Goal: Task Accomplishment & Management: Complete application form

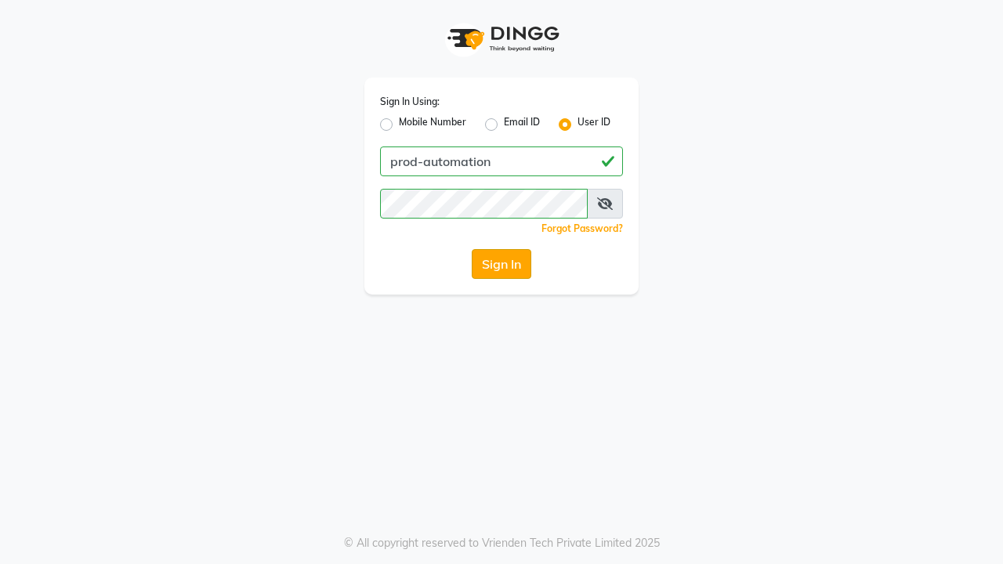
click at [501, 264] on button "Sign In" at bounding box center [502, 264] width 60 height 30
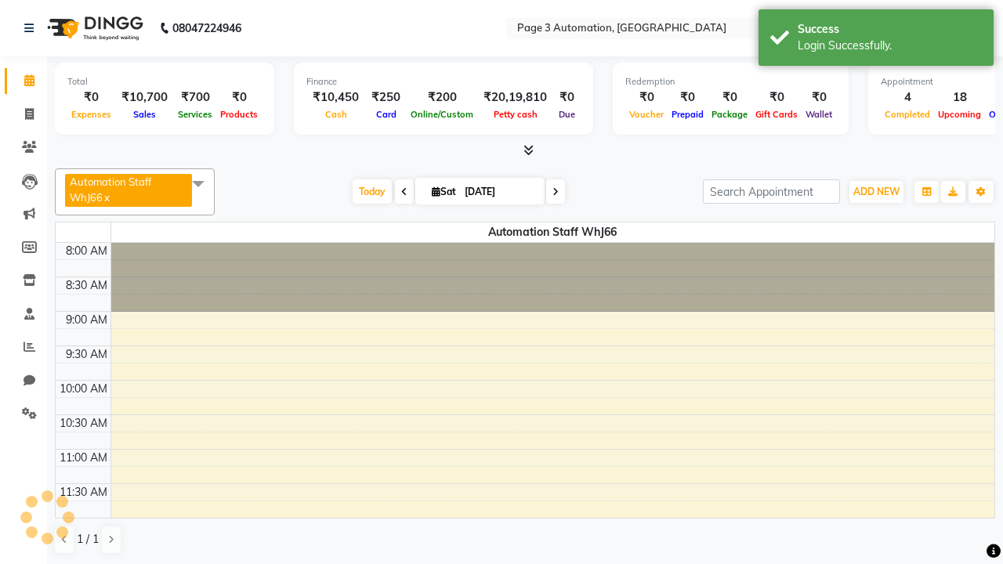
select select "en"
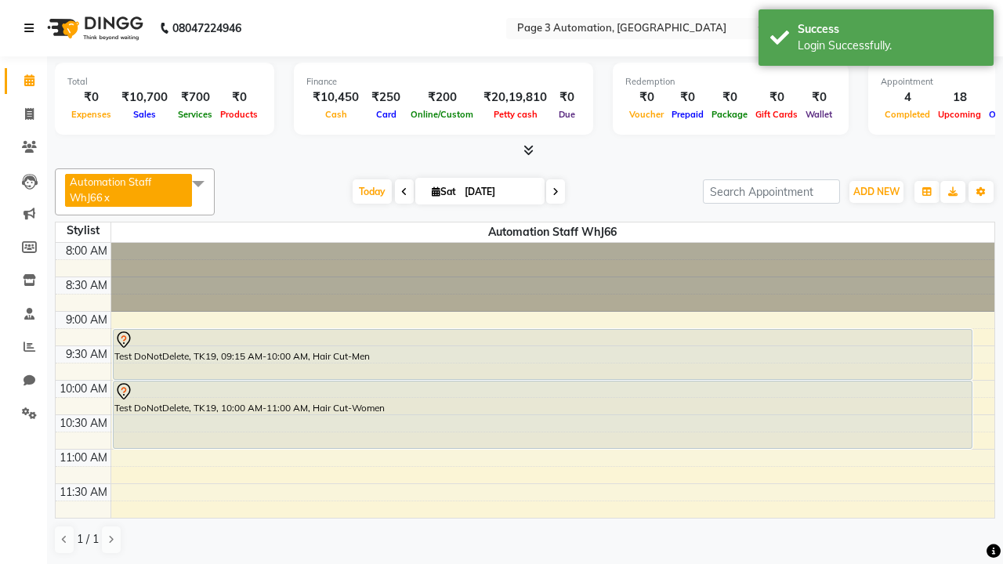
click at [32, 28] on icon at bounding box center [28, 28] width 9 height 11
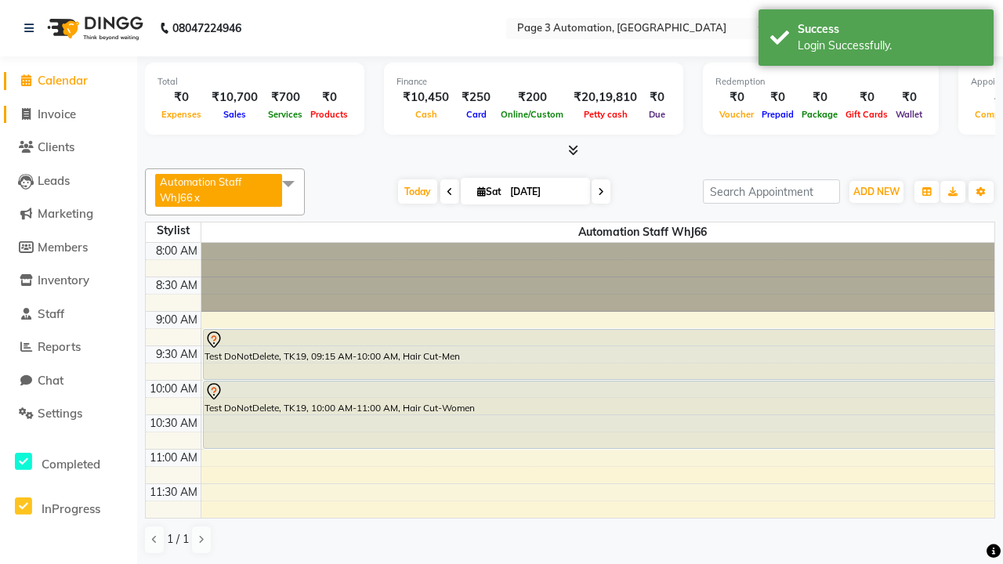
click at [68, 114] on span "Invoice" at bounding box center [57, 114] width 38 height 15
select select "service"
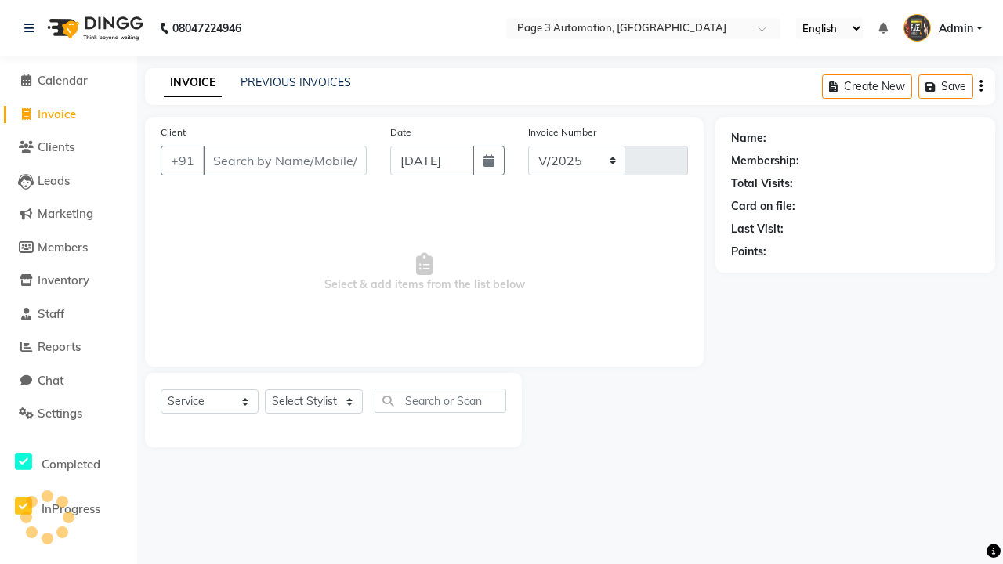
select select "2774"
type input "10154"
click at [32, 28] on icon at bounding box center [28, 28] width 9 height 11
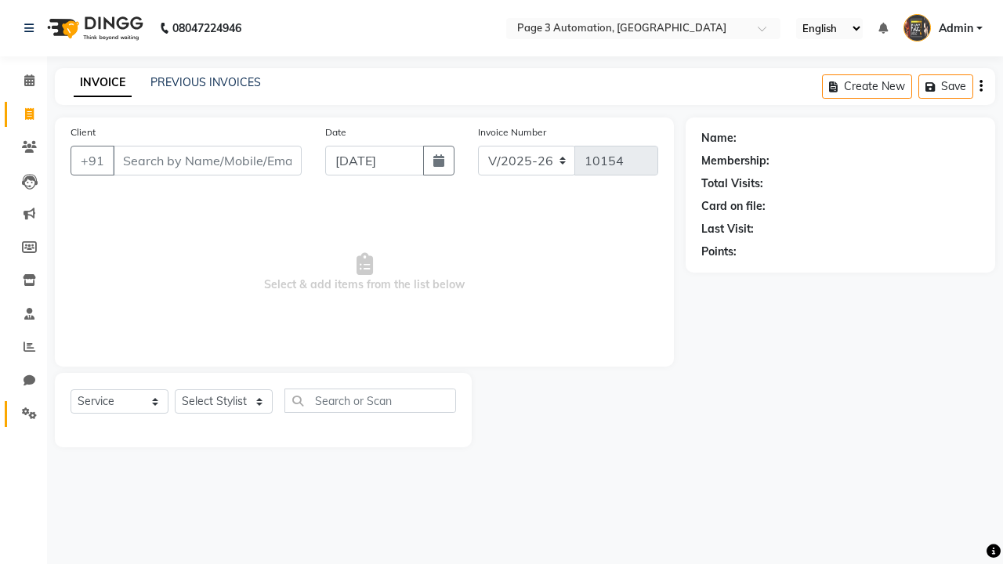
click at [23, 414] on icon at bounding box center [29, 413] width 15 height 12
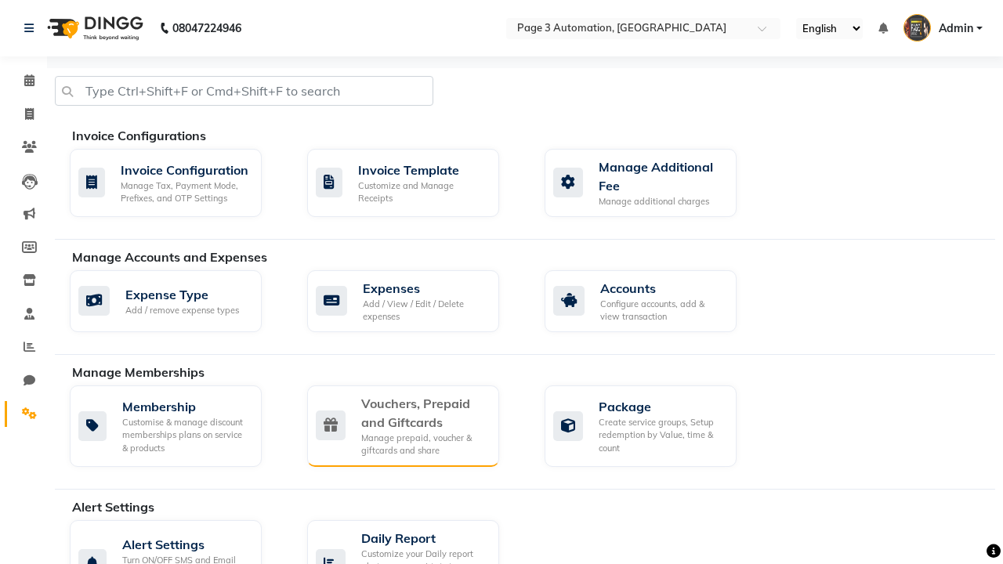
click at [423, 412] on div "Vouchers, Prepaid and Giftcards" at bounding box center [423, 413] width 125 height 38
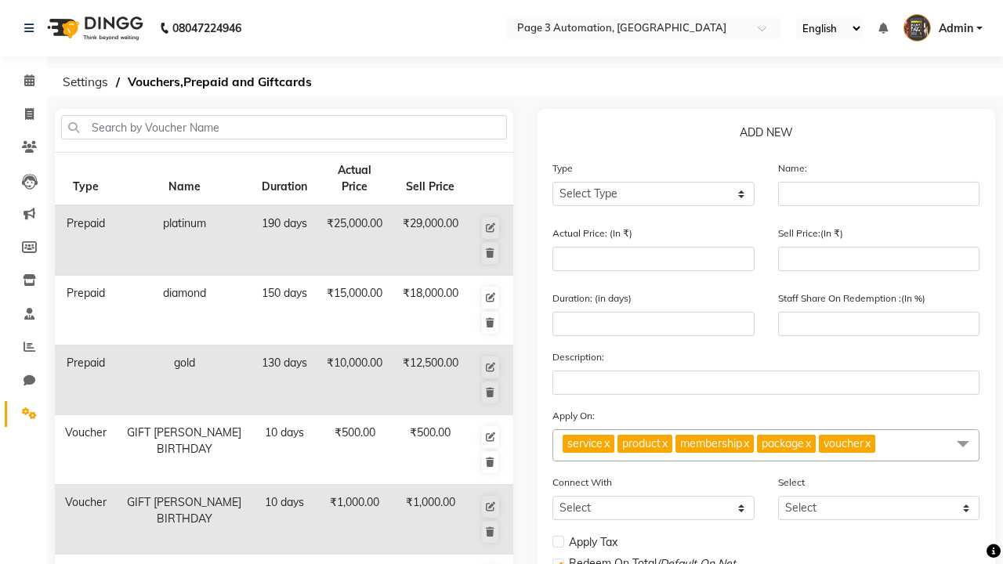
select select "P"
type input "Testing Prepaid EmA"
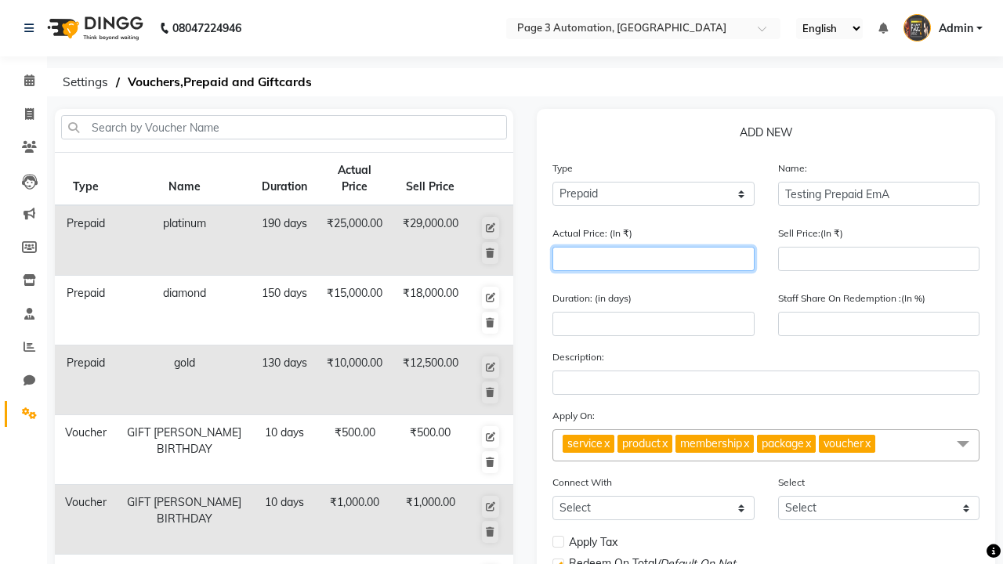
type input "1500"
type input "0"
type input "1500"
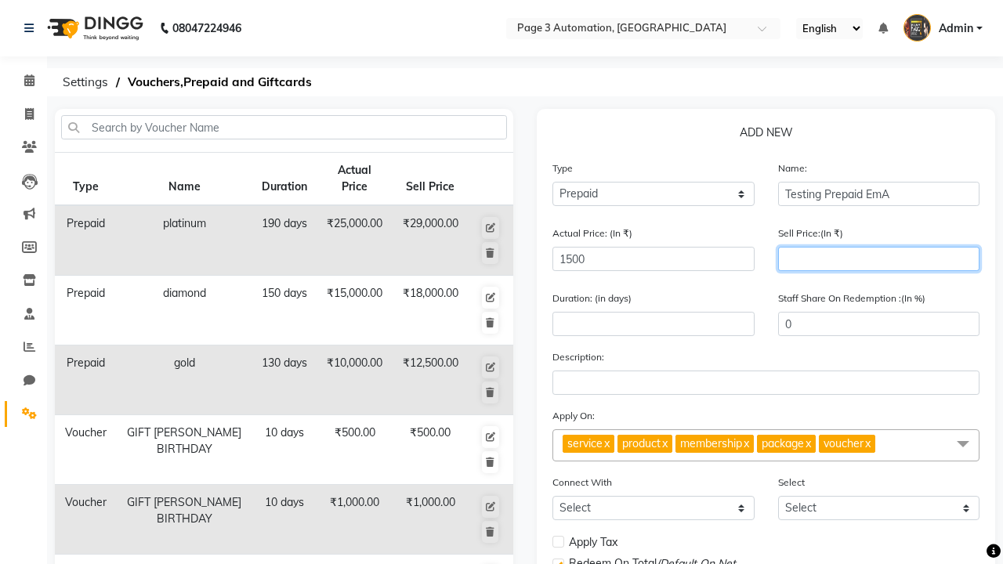
type input "1200"
type input "80"
type input "1200"
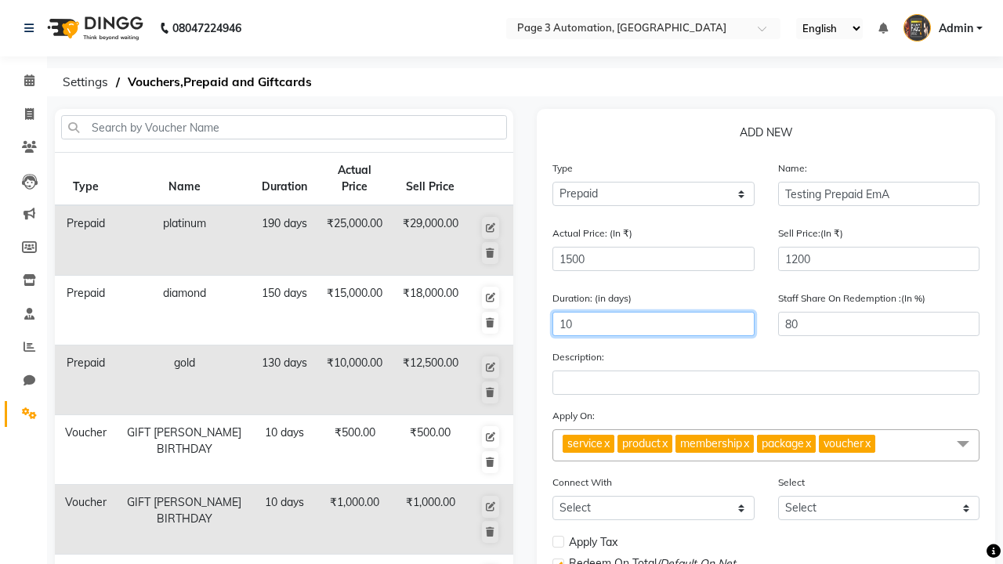
scroll to position [389, 0]
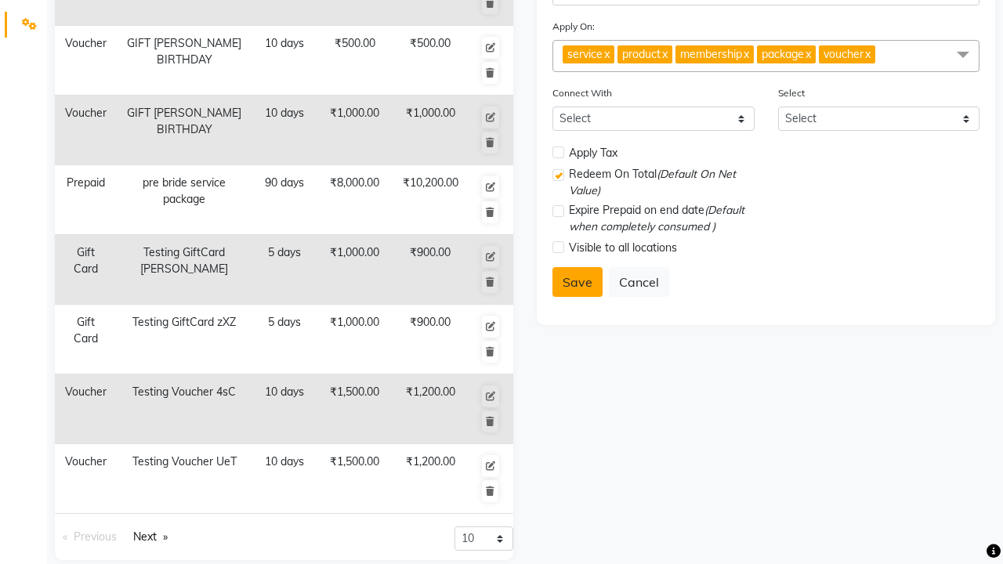
type input "10"
click at [577, 282] on button "Save" at bounding box center [577, 282] width 50 height 30
select select
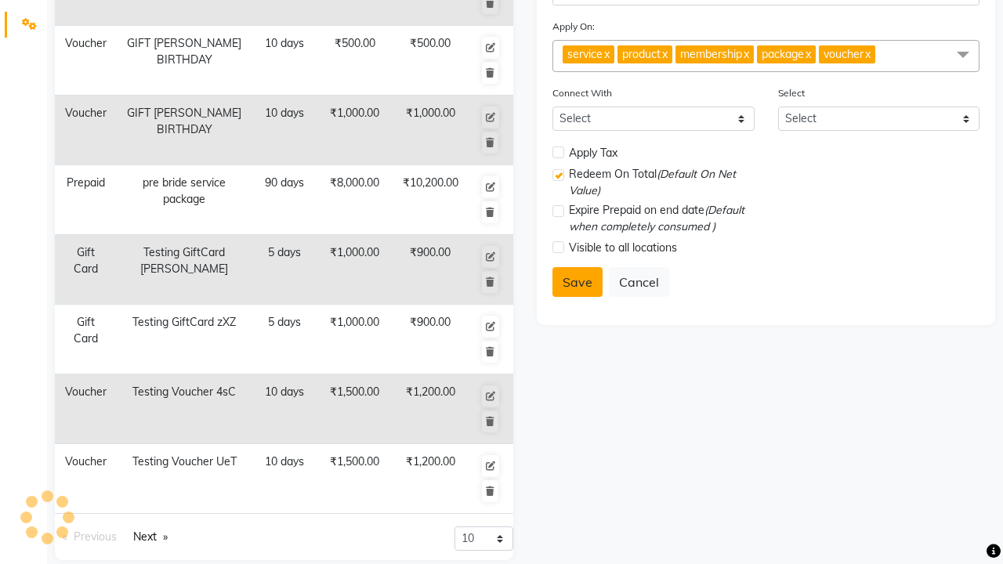
checkbox input "false"
checkbox input "true"
checkbox input "false"
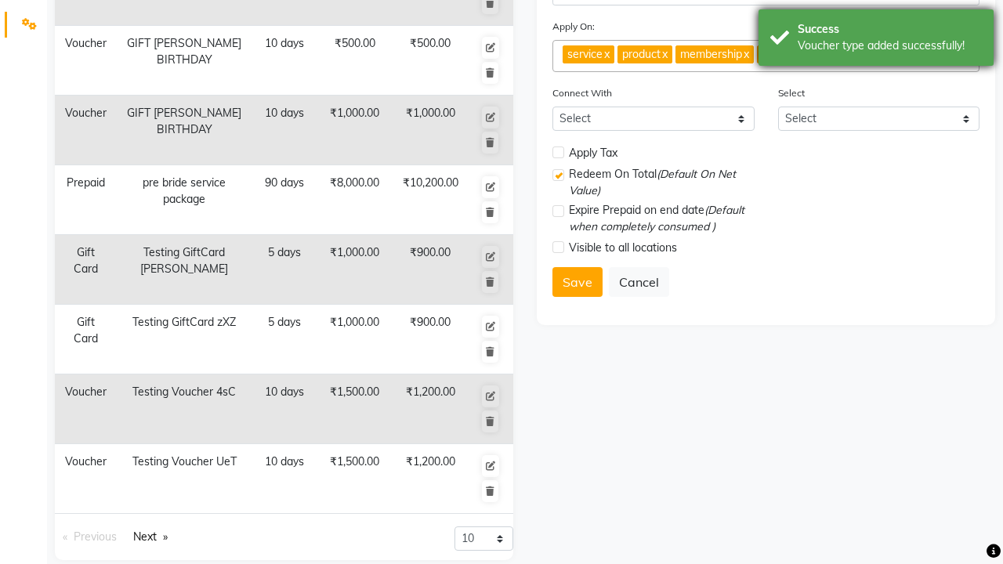
click at [876, 40] on div "Voucher type added successfully!" at bounding box center [889, 46] width 184 height 16
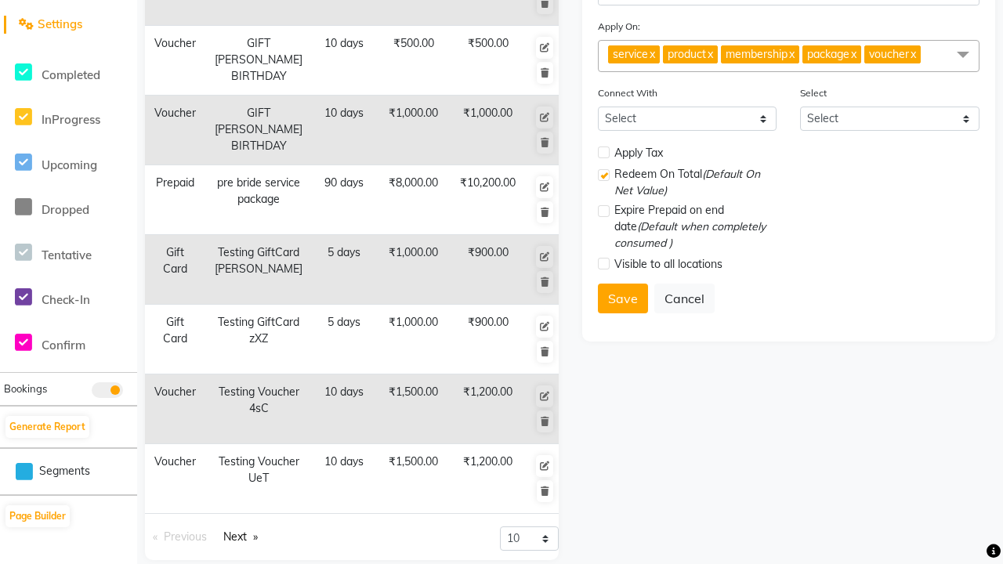
scroll to position [0, 0]
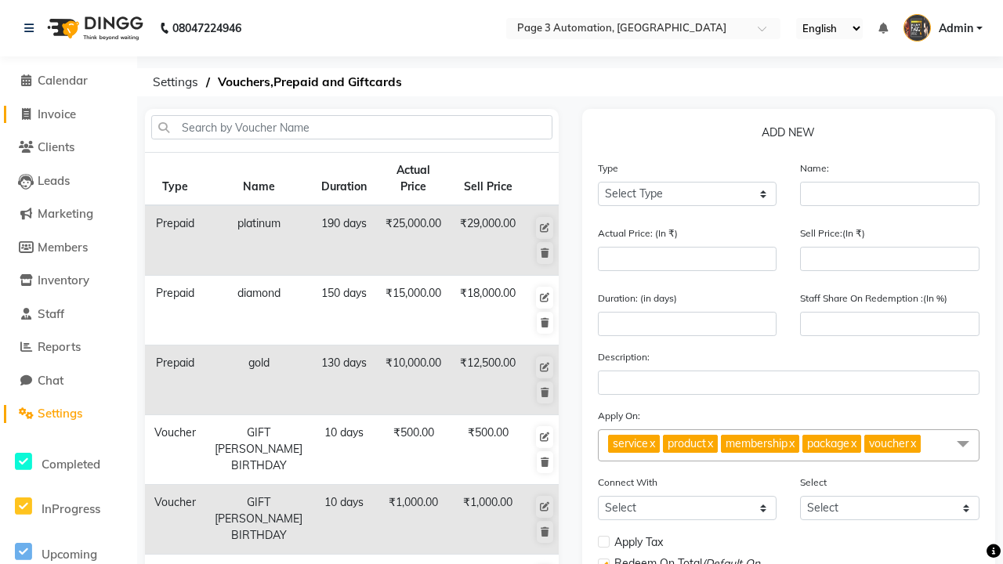
click at [68, 114] on span "Invoice" at bounding box center [57, 114] width 38 height 15
select select "2774"
select select "service"
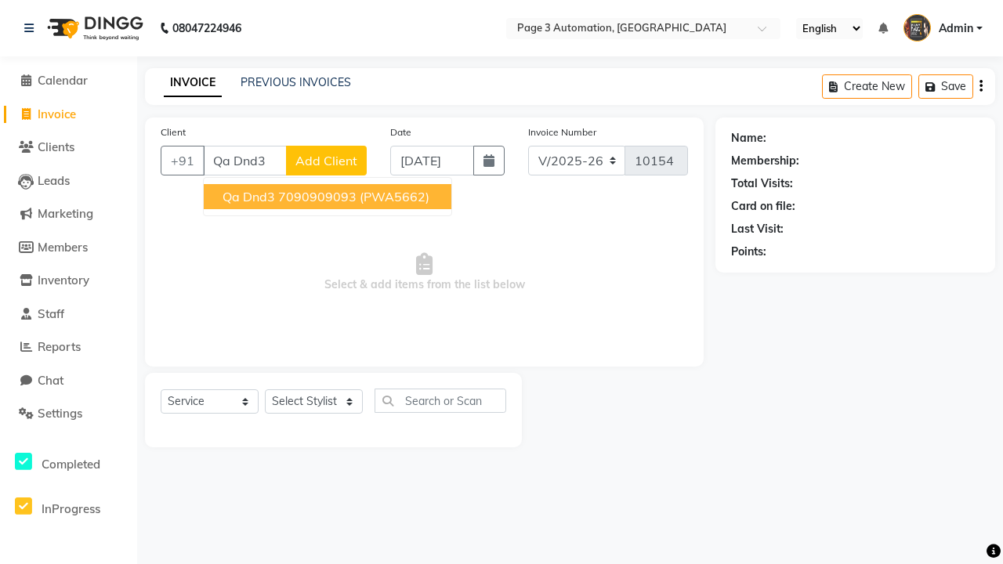
click at [329, 197] on ngb-highlight "7090909093" at bounding box center [317, 197] width 78 height 16
type input "7090909093"
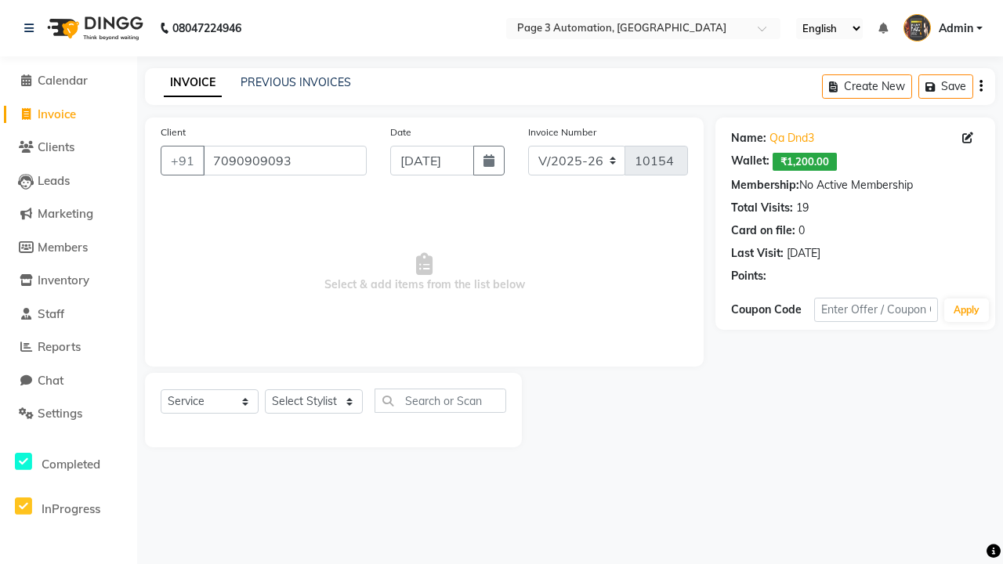
select select "P"
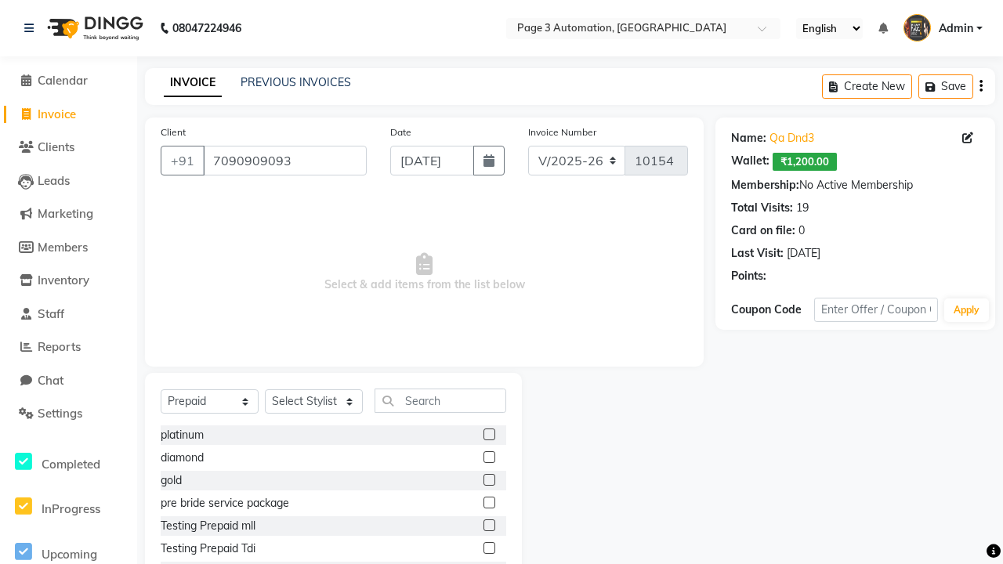
select select "71572"
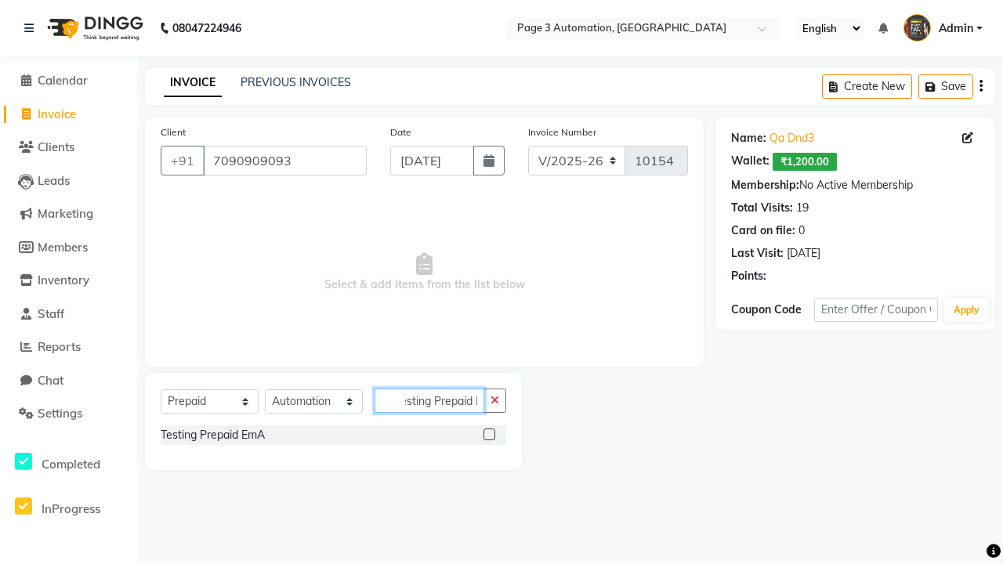
type input "Testing Prepaid EmA"
click at [489, 434] on label at bounding box center [489, 434] width 12 height 12
click at [489, 434] on input "checkbox" at bounding box center [488, 435] width 10 height 10
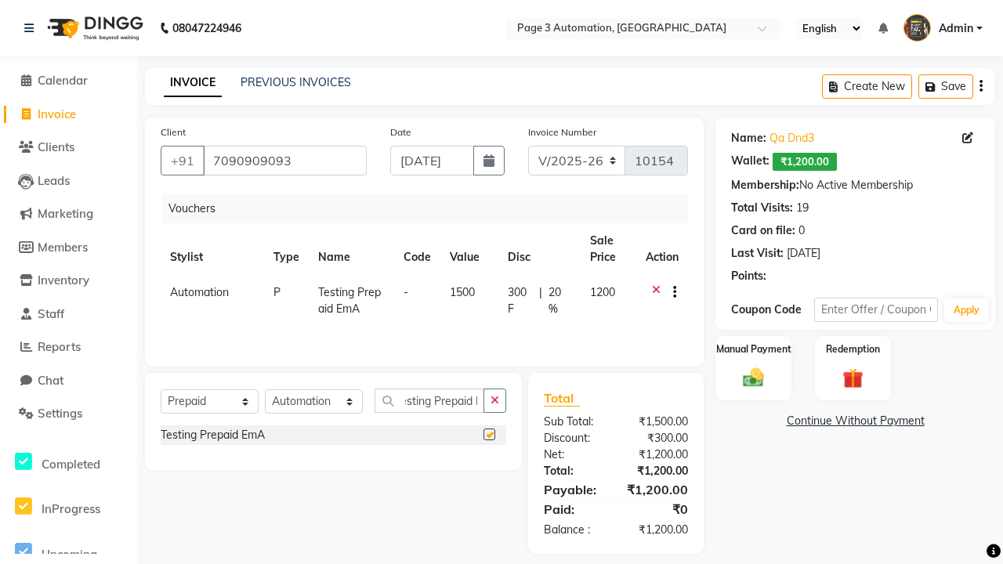
scroll to position [0, 0]
checkbox input "false"
click at [753, 349] on label "Manual Payment" at bounding box center [753, 348] width 78 height 15
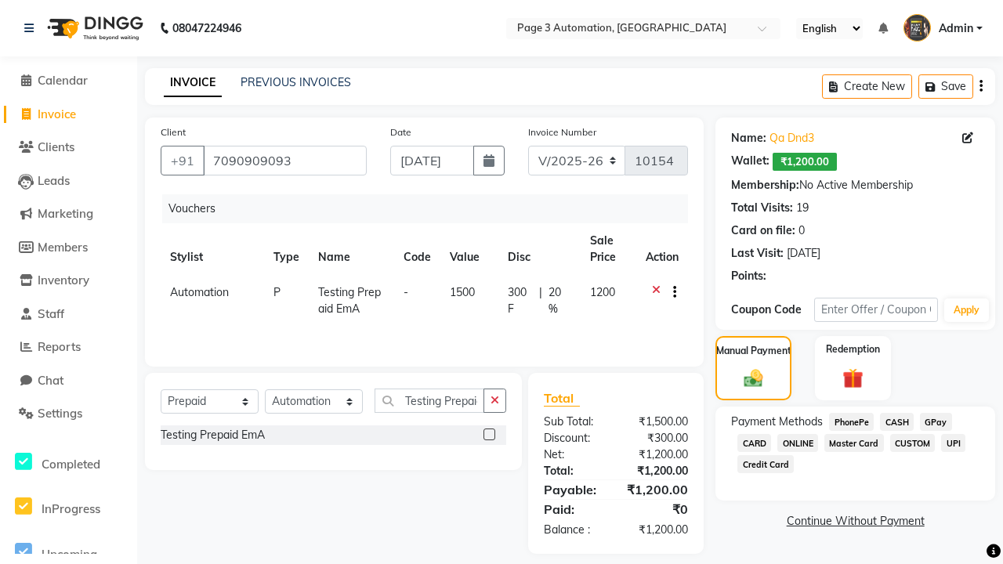
click at [896, 421] on span "CASH" at bounding box center [897, 422] width 34 height 18
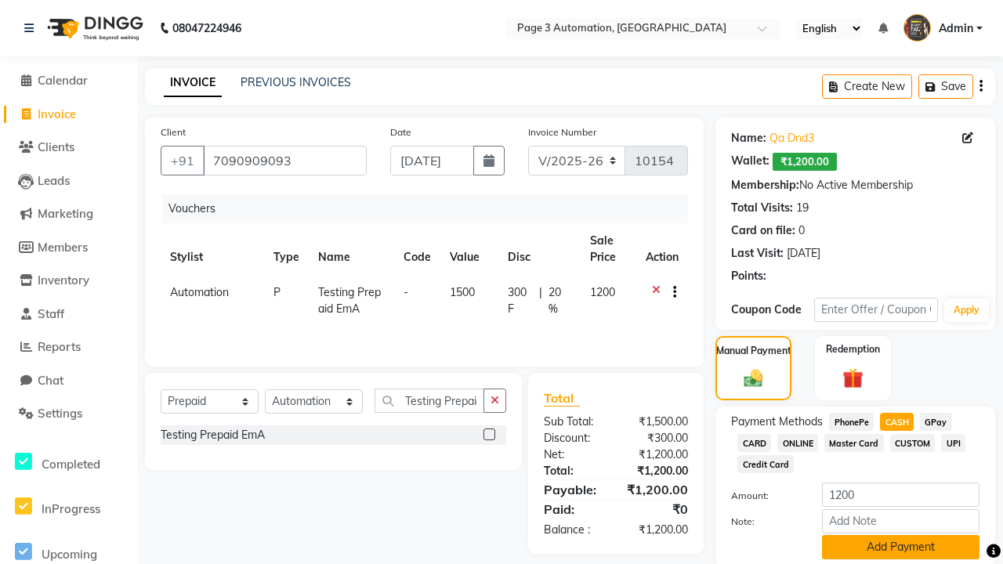
click at [900, 547] on button "Add Payment" at bounding box center [900, 547] width 157 height 24
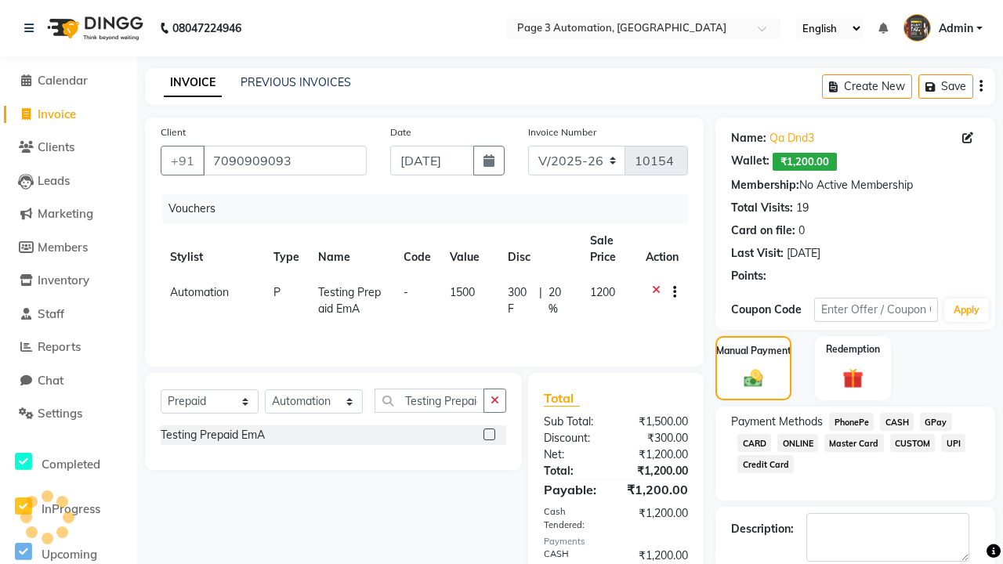
checkbox input "false"
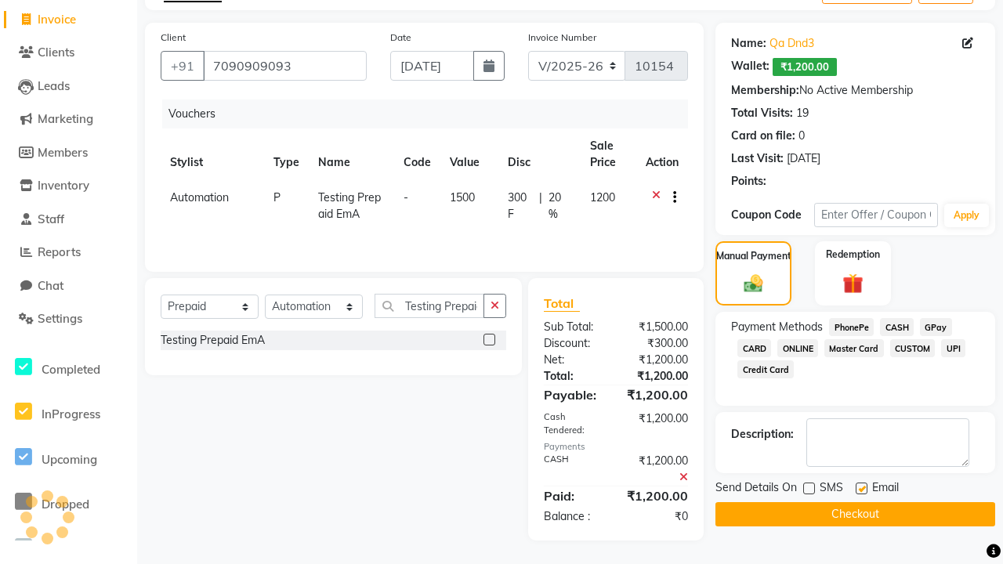
click at [861, 488] on label at bounding box center [861, 488] width 12 height 12
click at [861, 488] on input "checkbox" at bounding box center [860, 489] width 10 height 10
checkbox input "false"
click at [855, 514] on button "Checkout" at bounding box center [855, 514] width 280 height 24
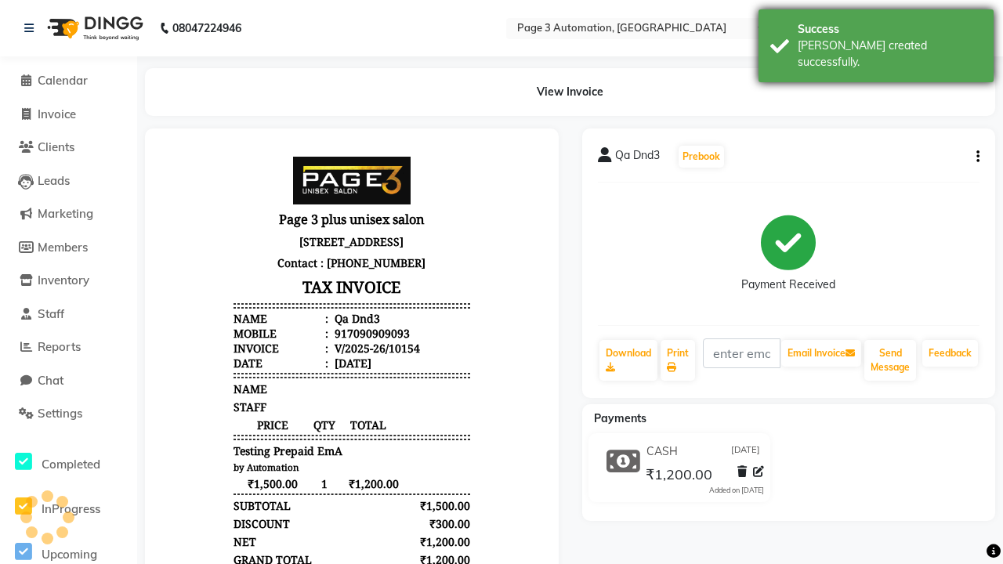
click at [876, 40] on div "[PERSON_NAME] created successfully." at bounding box center [889, 54] width 184 height 33
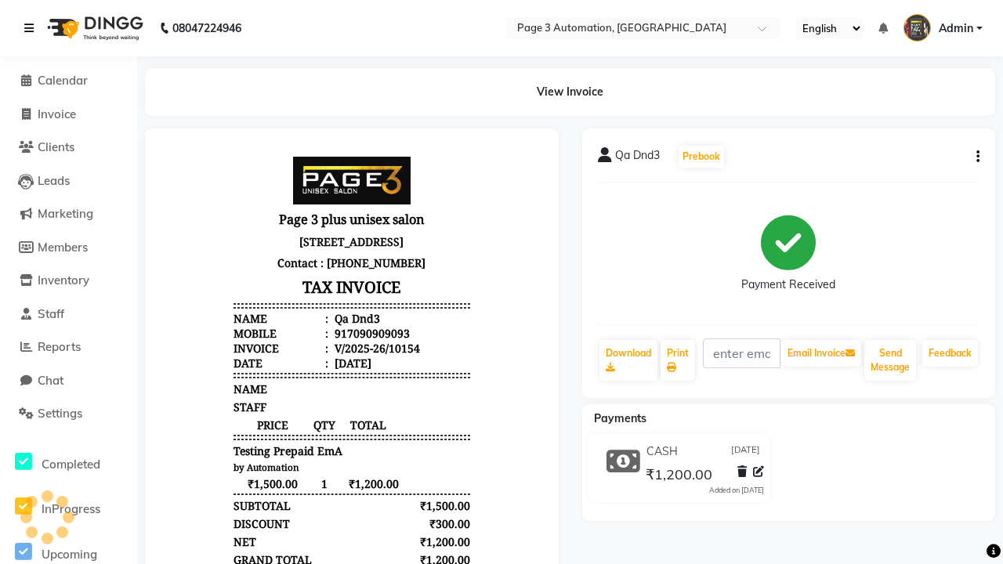
click at [32, 28] on icon at bounding box center [28, 28] width 9 height 11
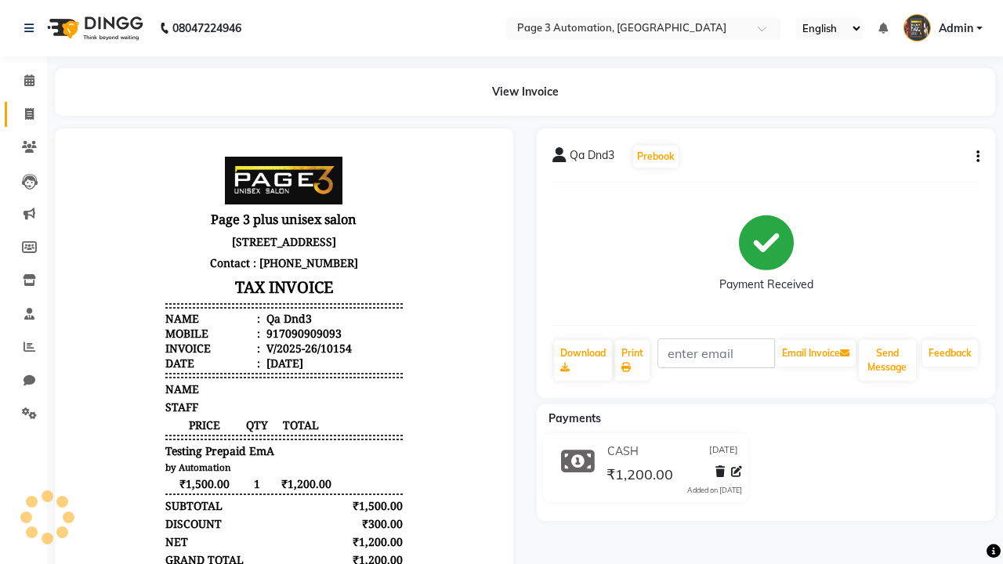
click at [23, 114] on span at bounding box center [29, 115] width 27 height 18
select select "2774"
select select "service"
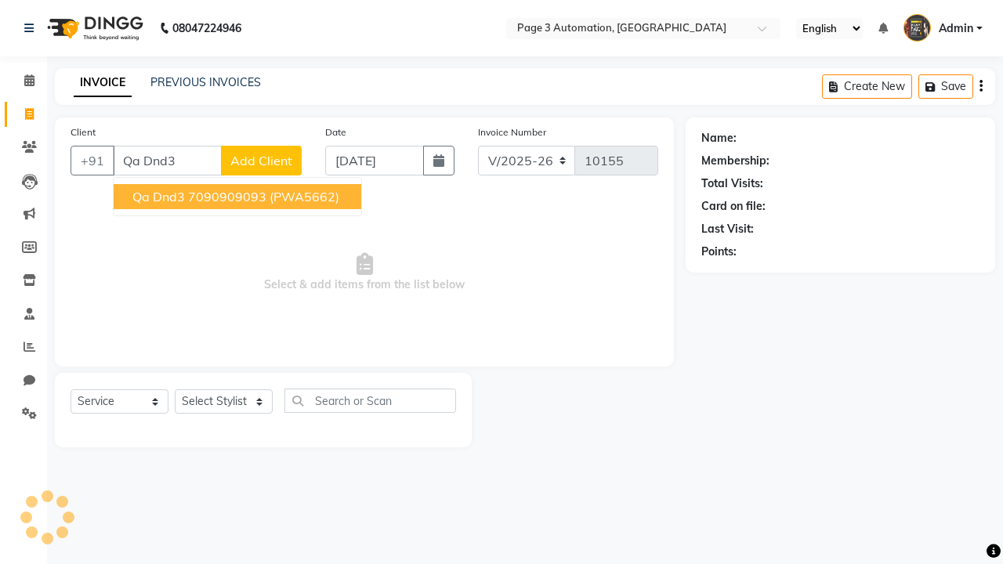
click at [239, 197] on ngb-highlight "7090909093" at bounding box center [227, 197] width 78 height 16
type input "7090909093"
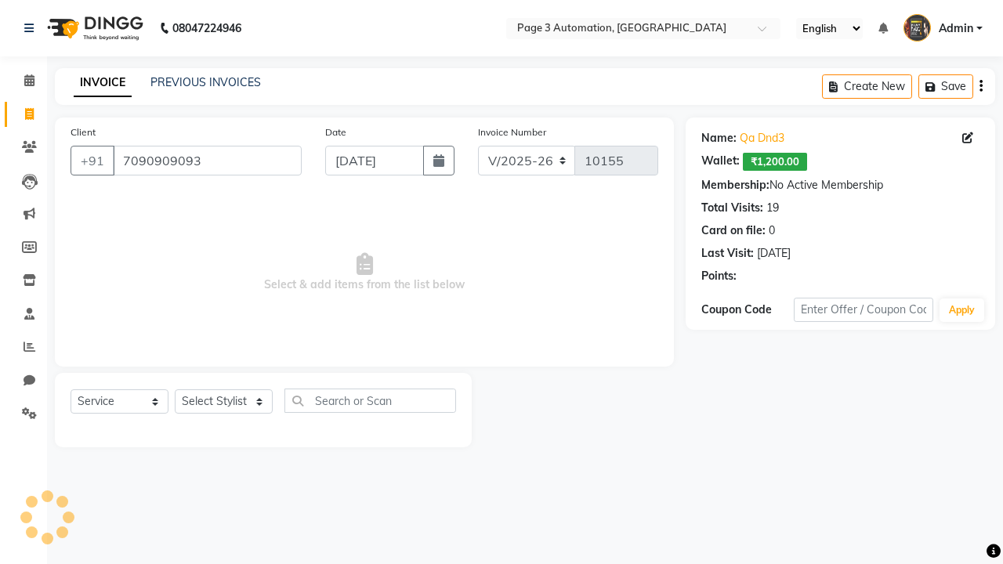
select select "71572"
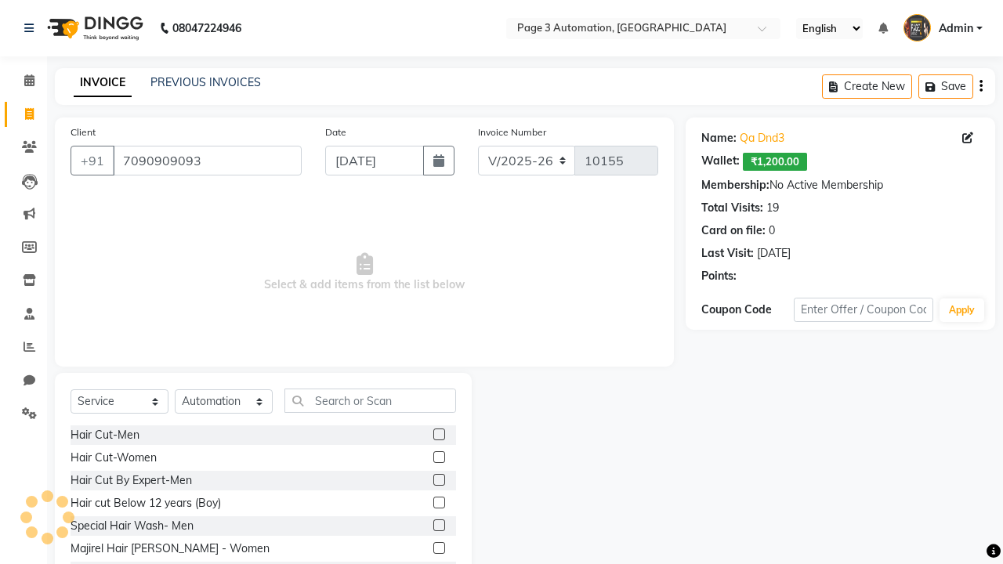
click at [438, 480] on label at bounding box center [439, 480] width 12 height 12
click at [438, 480] on input "checkbox" at bounding box center [438, 480] width 10 height 10
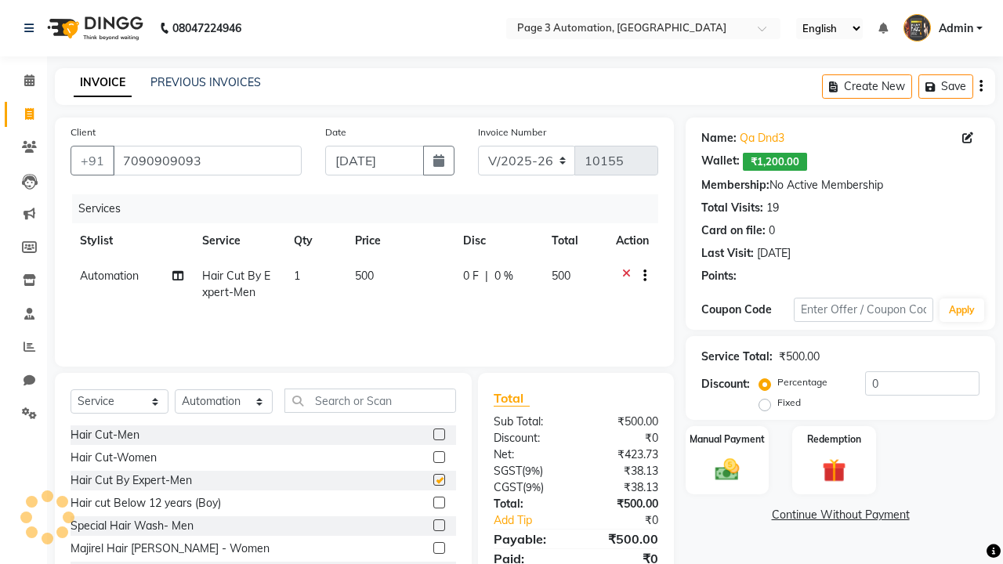
checkbox input "false"
click at [833, 439] on label "Redemption" at bounding box center [833, 438] width 56 height 15
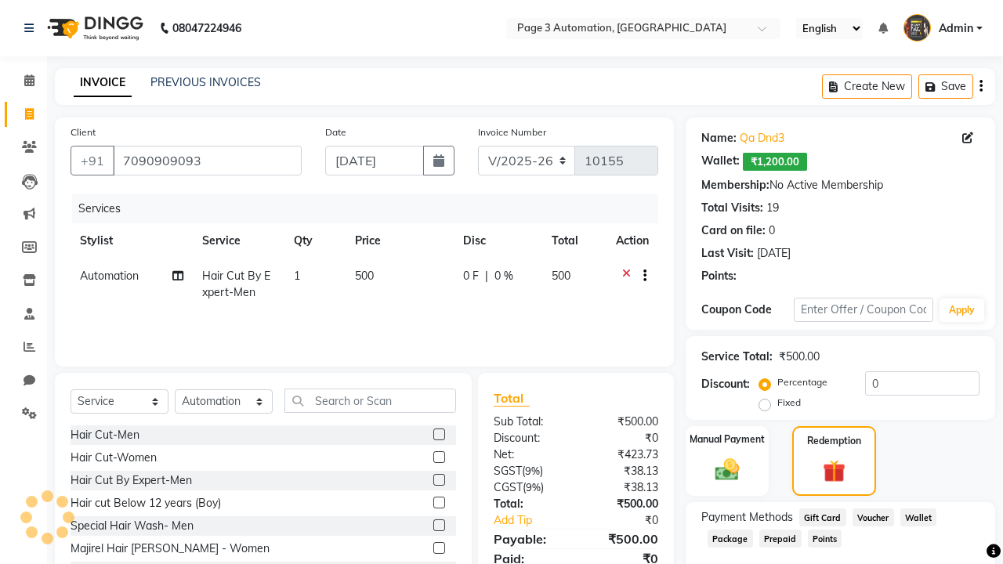
click at [779, 538] on span "Prepaid" at bounding box center [780, 538] width 42 height 18
click at [942, 28] on span "Admin" at bounding box center [955, 28] width 34 height 16
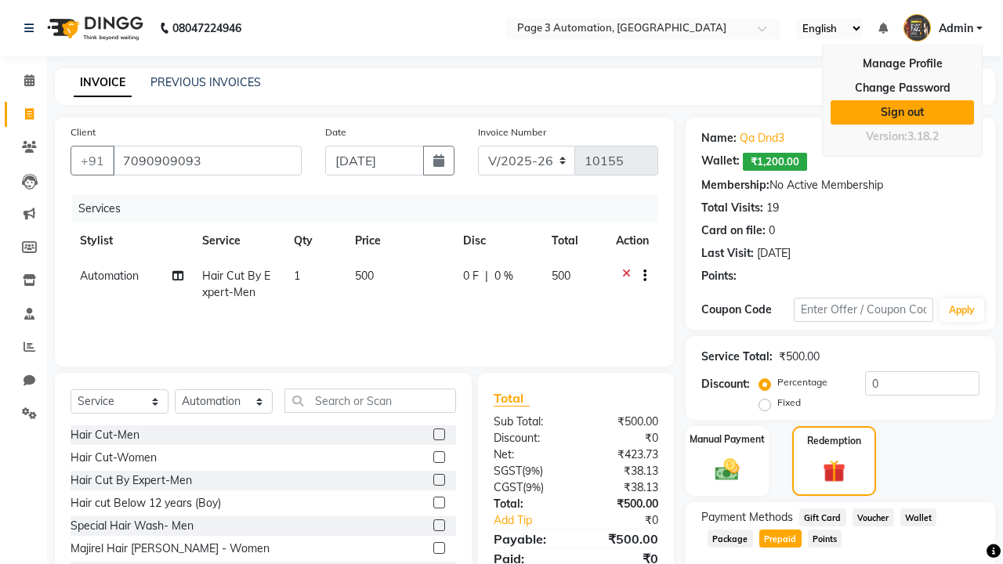
click at [902, 112] on link "Sign out" at bounding box center [901, 112] width 143 height 24
